Goal: Use online tool/utility: Use online tool/utility

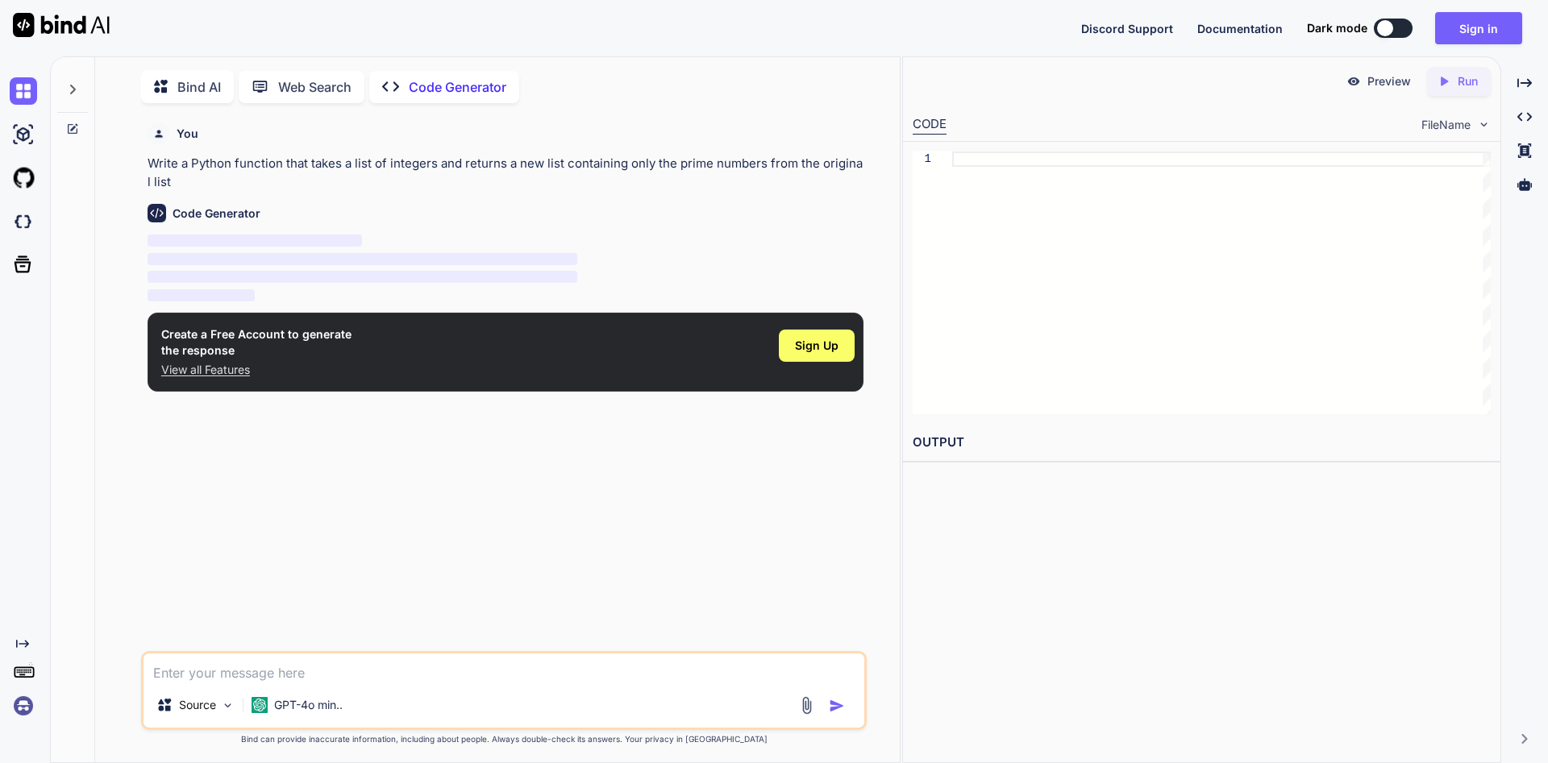
scroll to position [2, 0]
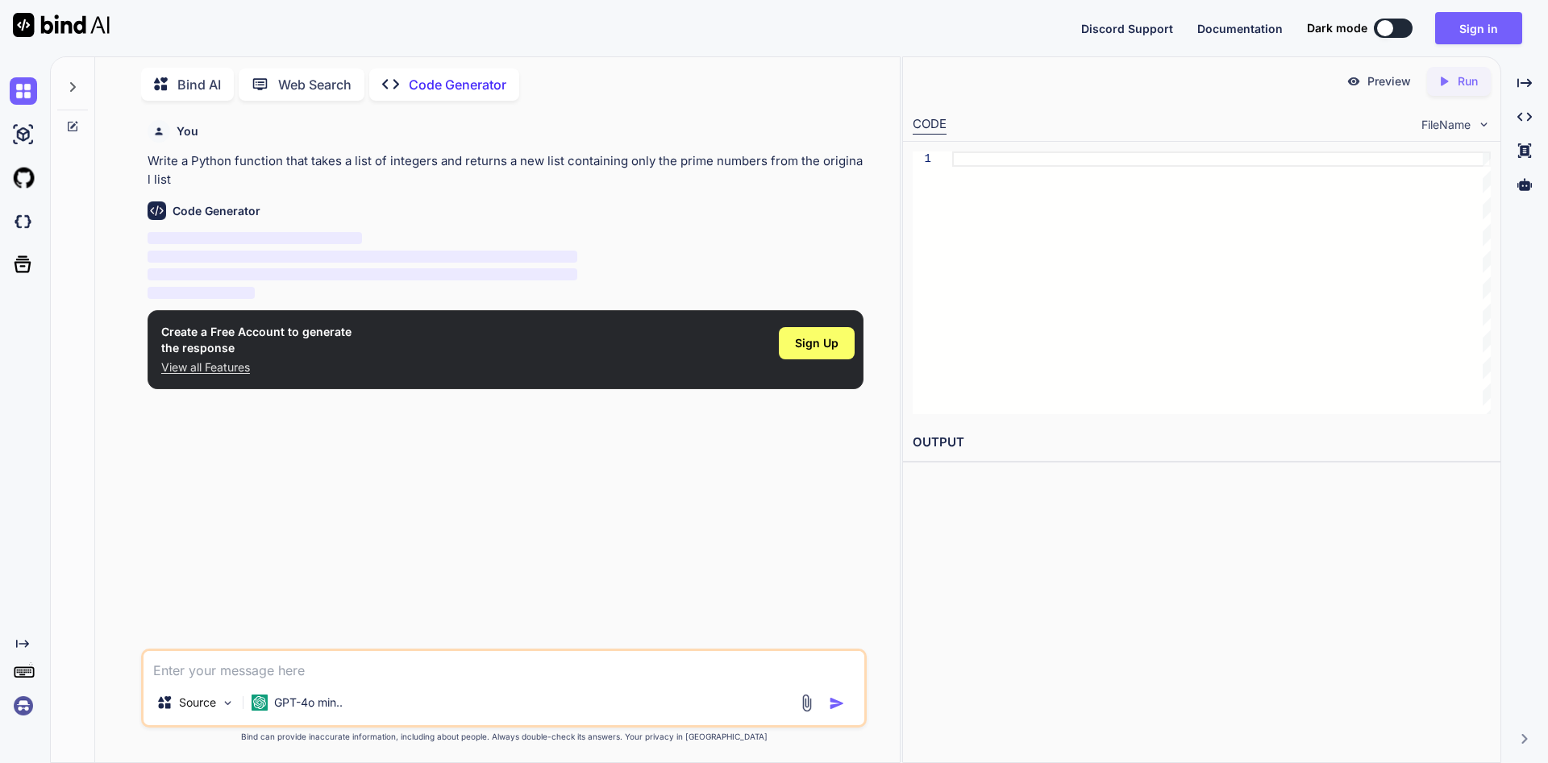
click at [269, 262] on span "‌" at bounding box center [363, 257] width 430 height 12
click at [655, 256] on p "‌" at bounding box center [506, 257] width 716 height 19
click at [983, 178] on div at bounding box center [1221, 283] width 538 height 263
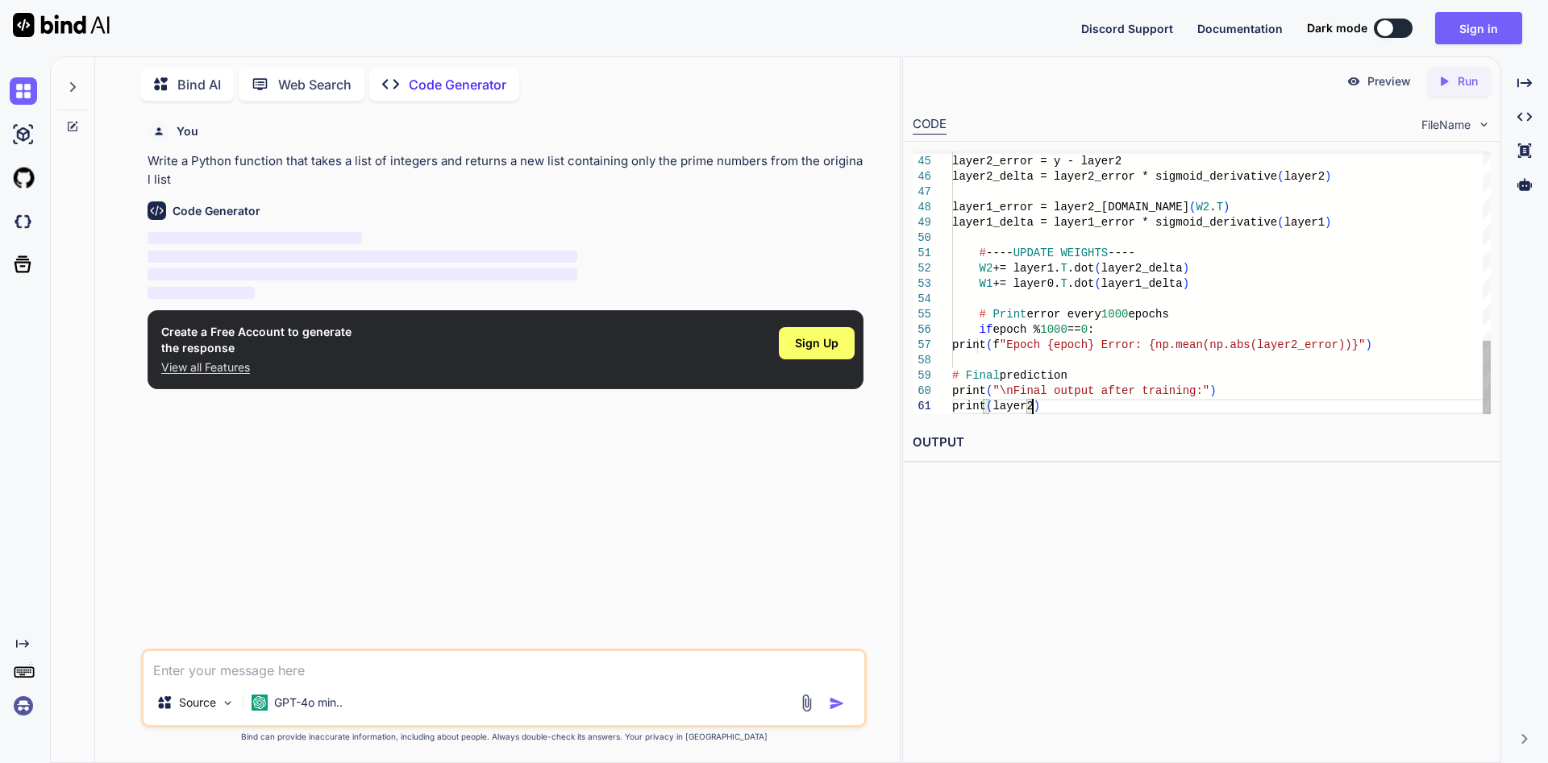
type textarea "x"
click at [1464, 98] on div "Preview Created with Pixso. Run" at bounding box center [1201, 81] width 597 height 48
click at [1458, 90] on div "Created with Pixso. Run" at bounding box center [1459, 81] width 64 height 29
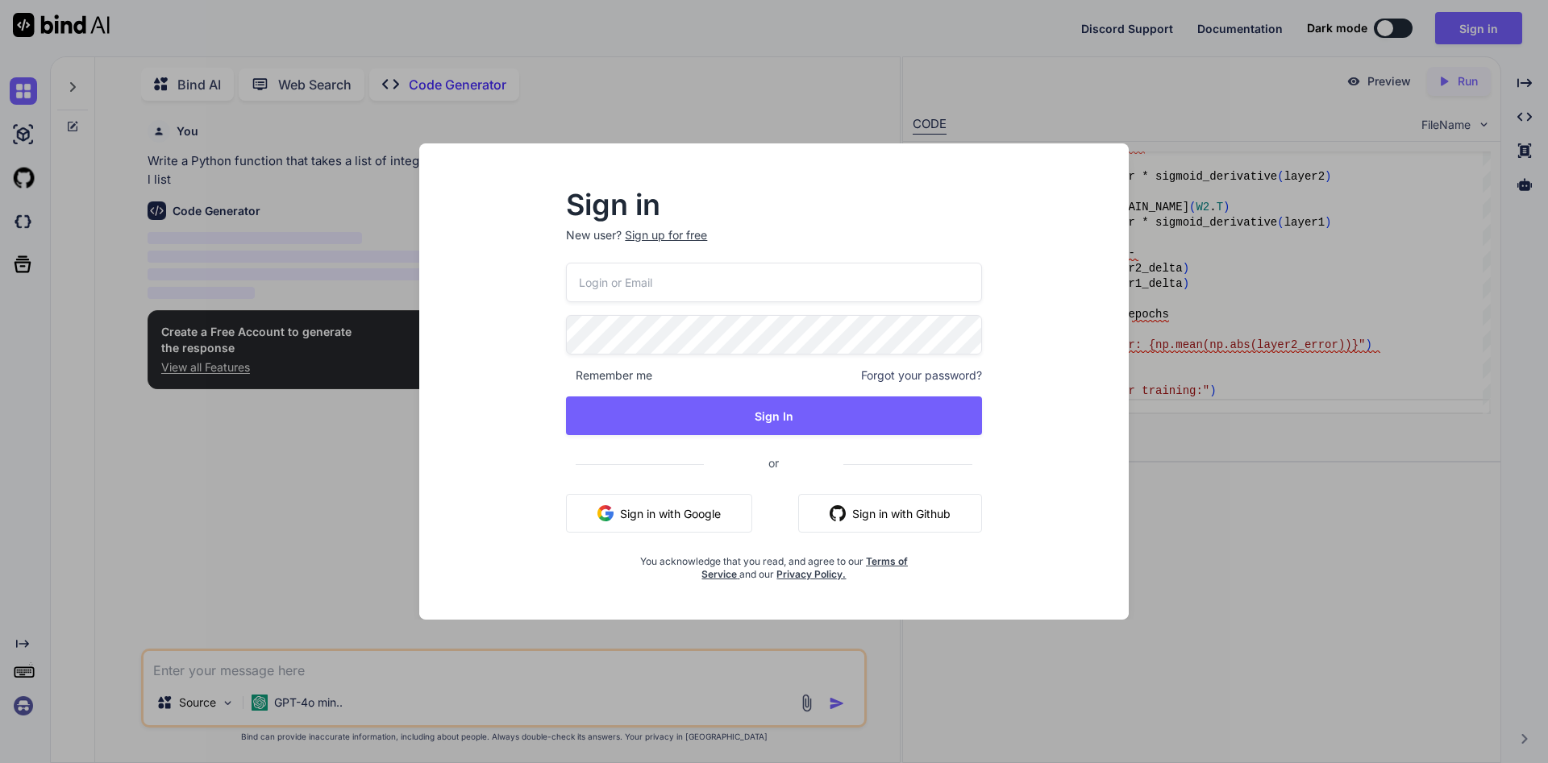
click at [1241, 510] on div "Sign in New user? Sign up for free Remember me Forgot your password? Sign In or…" at bounding box center [774, 381] width 1548 height 763
